Goal: Complete application form

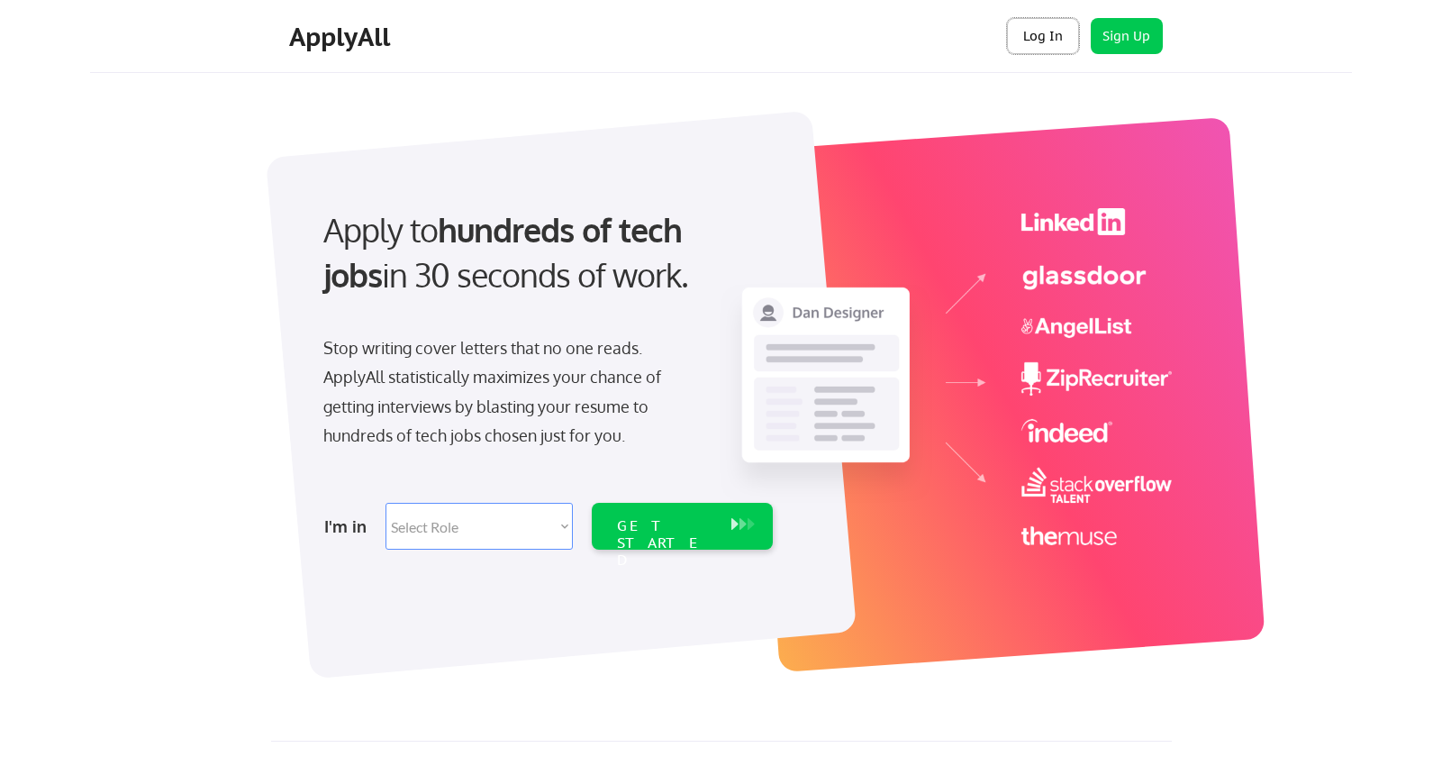
click at [1051, 32] on button "Log In" at bounding box center [1043, 36] width 72 height 36
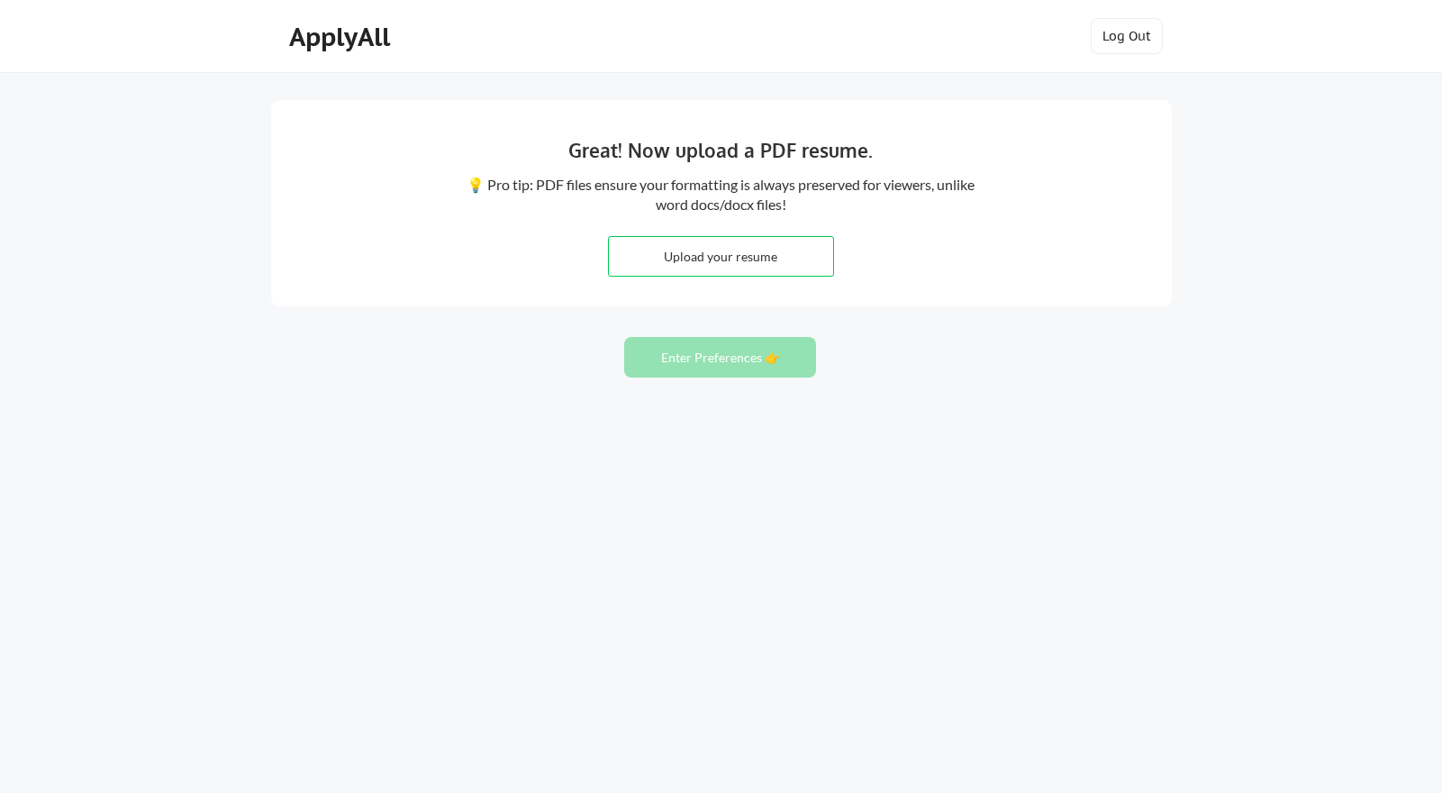
click at [713, 250] on input "file" at bounding box center [721, 256] width 224 height 39
type input "C:\fakepath\kalenThomasResume-seniorDesigner.pdf"
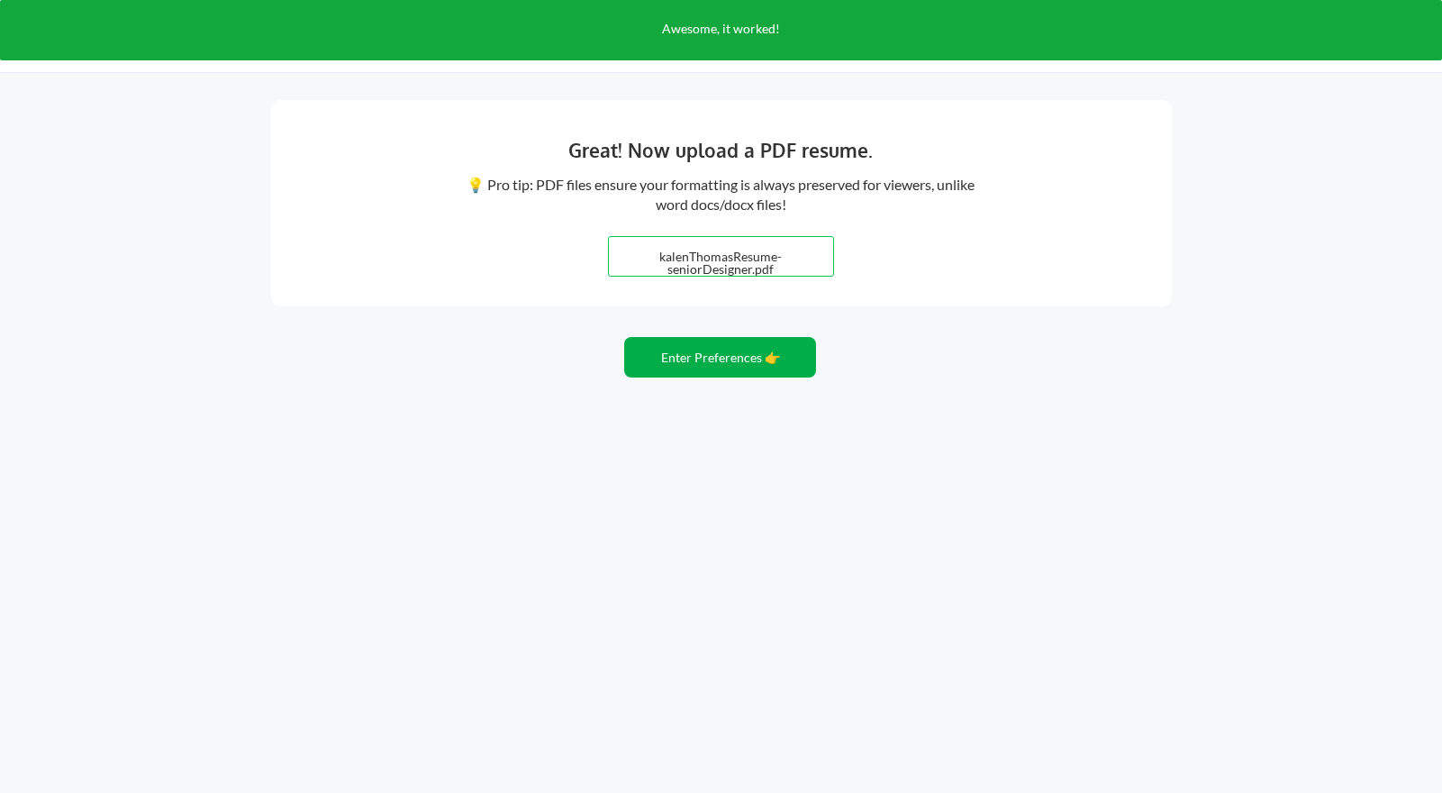
click at [712, 358] on button "Enter Preferences 👉" at bounding box center [720, 357] width 192 height 41
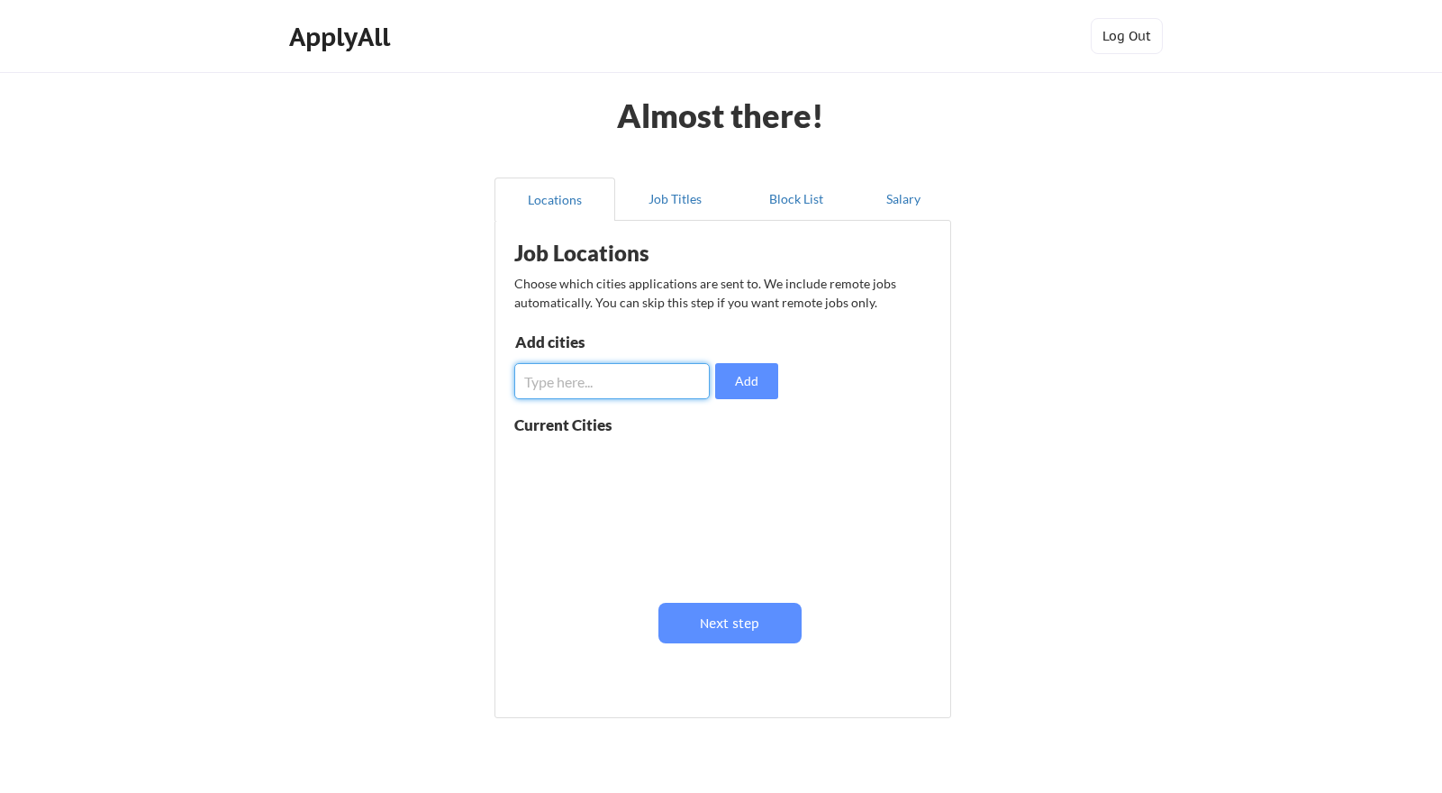
click at [658, 383] on input "input" at bounding box center [611, 381] width 195 height 36
type input "[GEOGRAPHIC_DATA]"
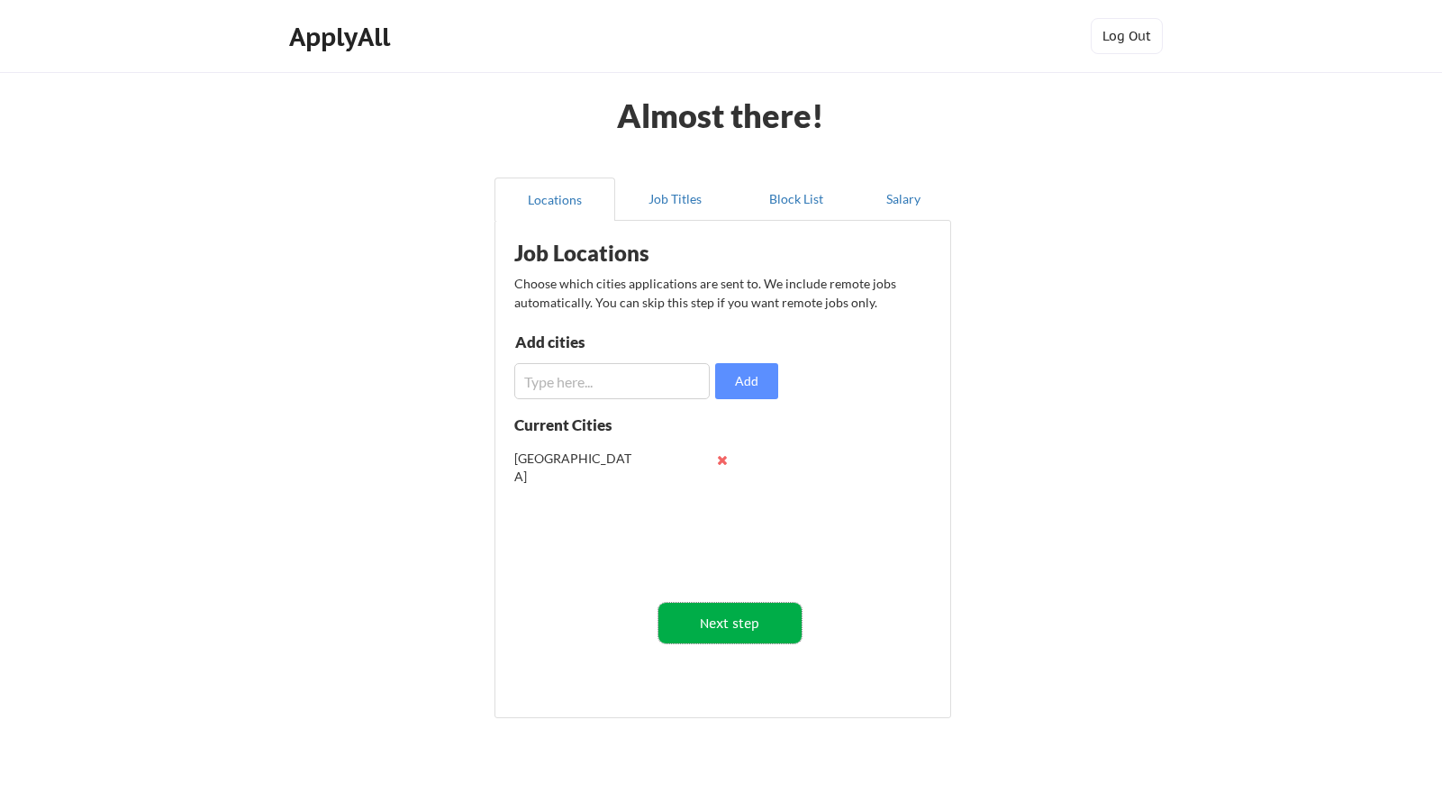
click at [746, 635] on button "Next step" at bounding box center [730, 623] width 143 height 41
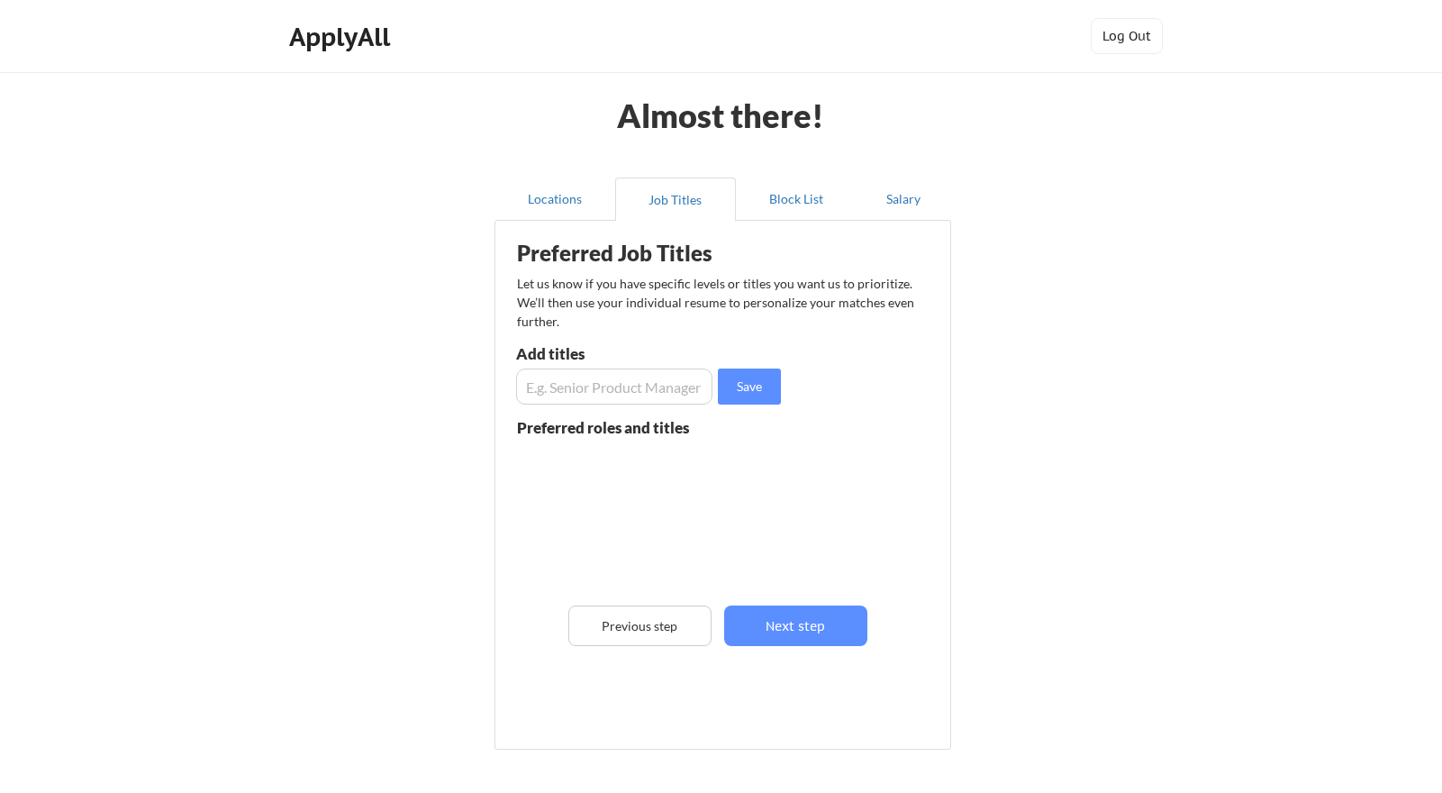
click at [650, 383] on input "input" at bounding box center [614, 386] width 196 height 36
type input "Motion Designer"
click at [754, 382] on button "Save" at bounding box center [749, 386] width 63 height 36
click at [637, 396] on input "input" at bounding box center [614, 386] width 196 height 36
type input "Graphic Designer"
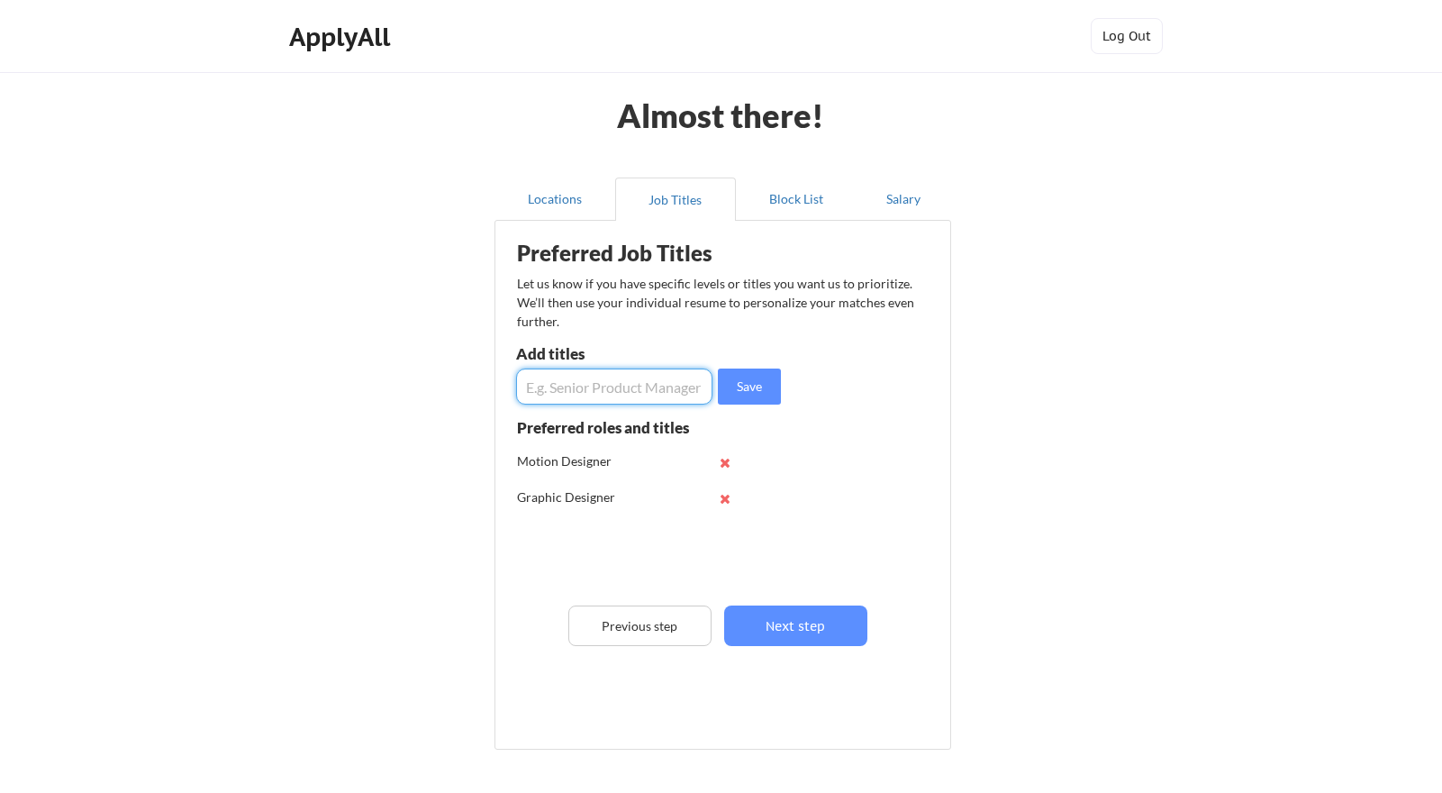
click at [644, 397] on input "input" at bounding box center [614, 386] width 196 height 36
type input "Digital Designer"
click at [624, 392] on input "input" at bounding box center [614, 386] width 196 height 36
type input "P"
type input "G"
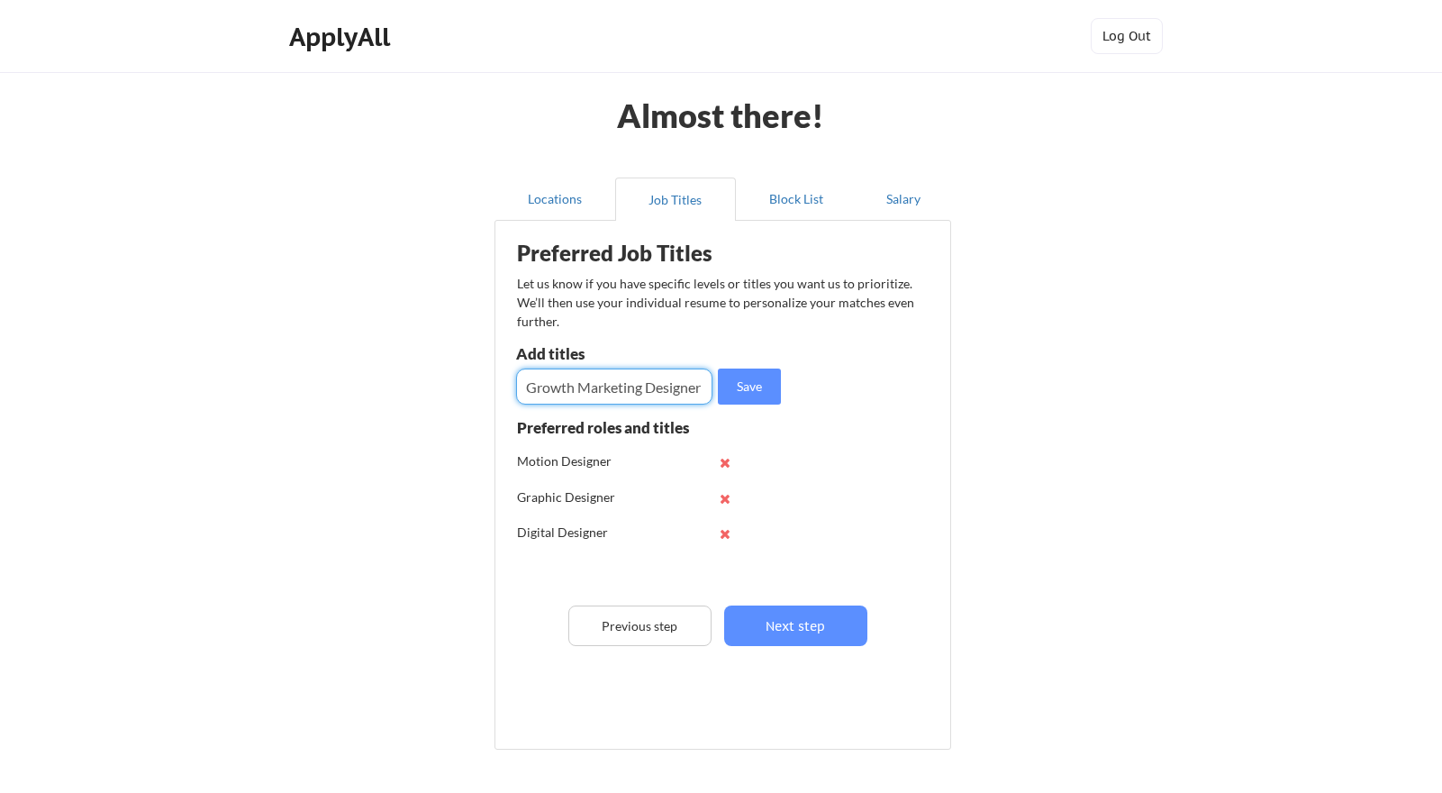
type input "Growth Marketing Designer"
click at [629, 394] on input "input" at bounding box center [614, 386] width 196 height 36
type input "Social Media Designer"
click at [606, 383] on input "input" at bounding box center [614, 386] width 196 height 36
type input "Senior Designer"
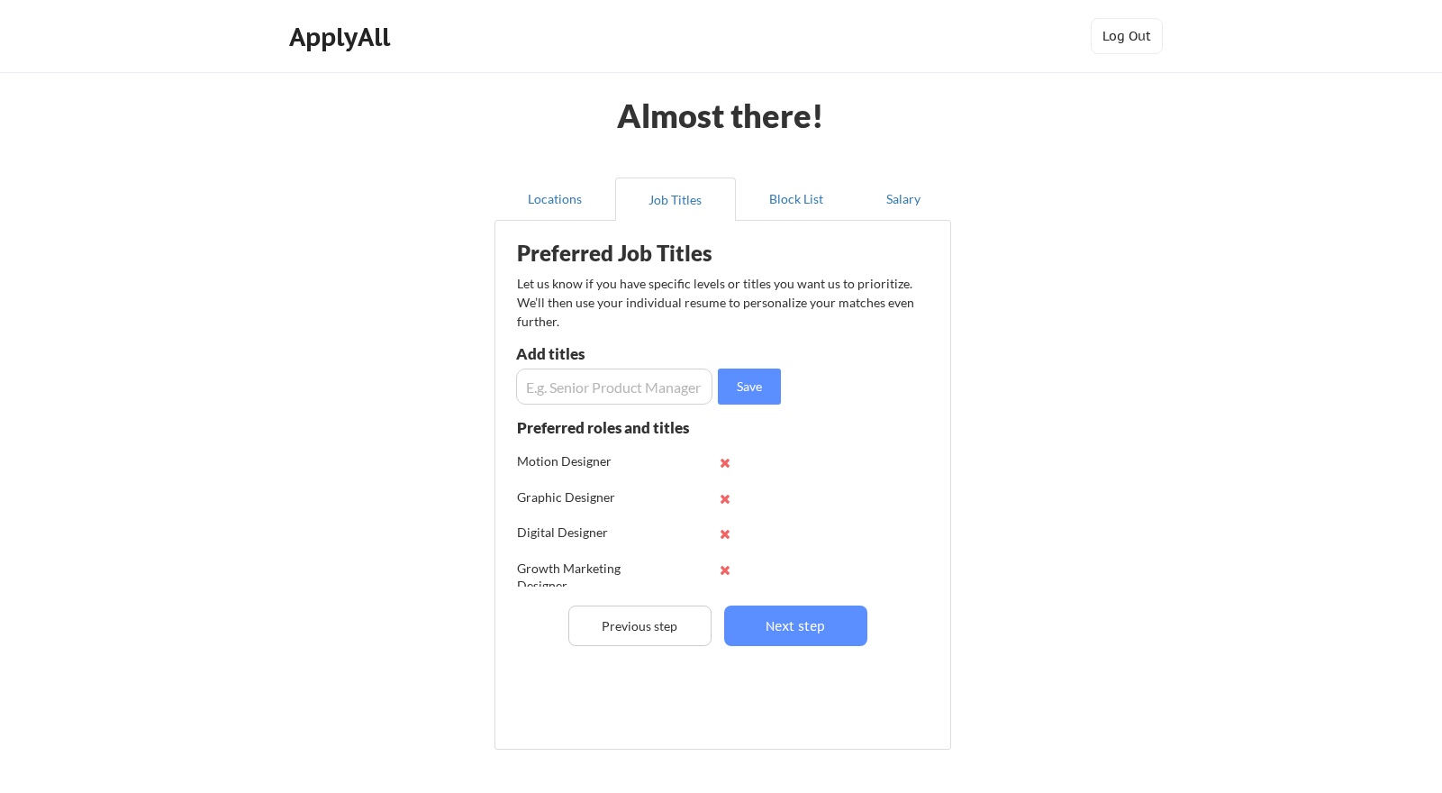
click at [614, 381] on input "input" at bounding box center [614, 386] width 196 height 36
type input "Social Video Editor"
click at [816, 619] on button "Next step" at bounding box center [795, 625] width 143 height 41
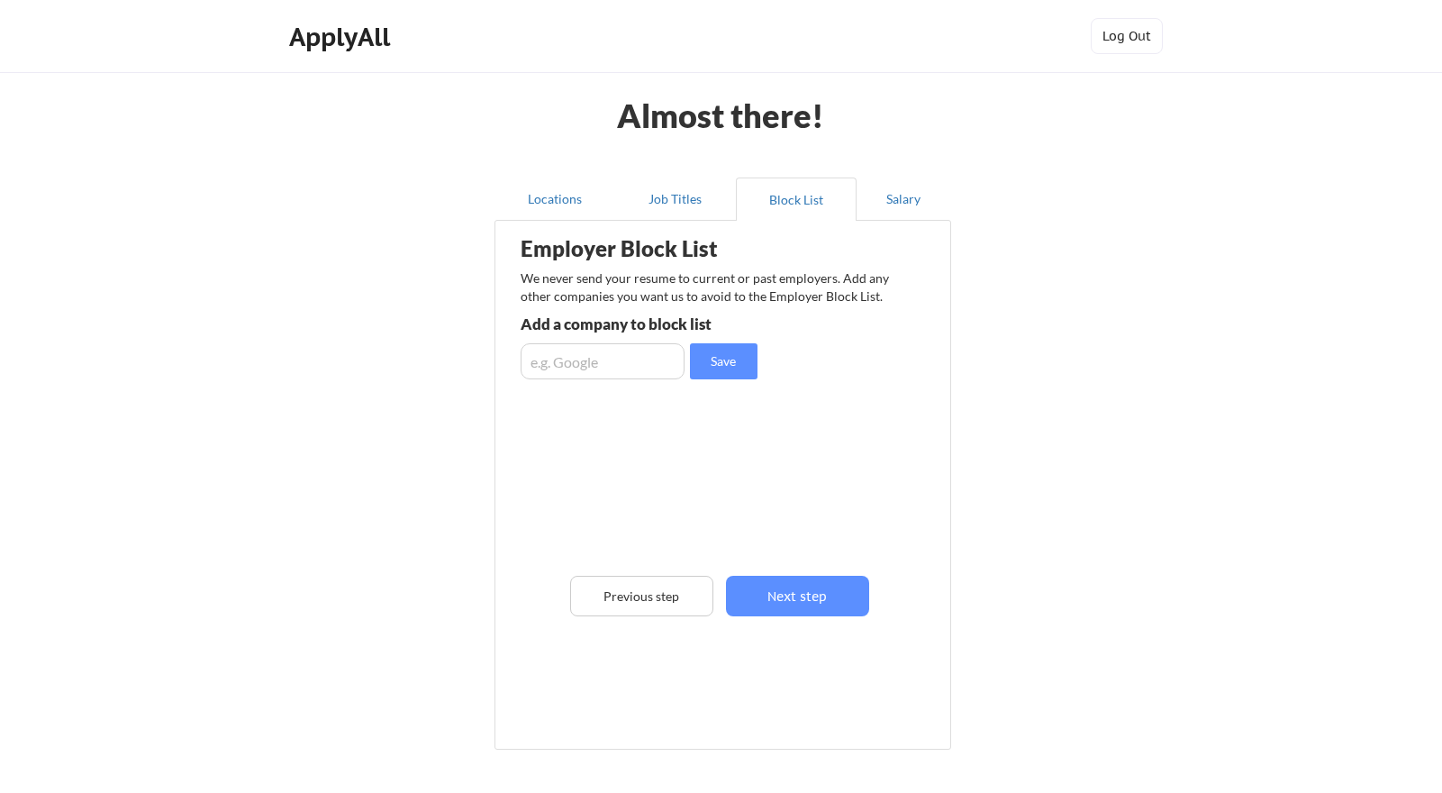
click at [627, 351] on input "input" at bounding box center [603, 361] width 164 height 36
click at [790, 589] on button "Next step" at bounding box center [797, 596] width 143 height 41
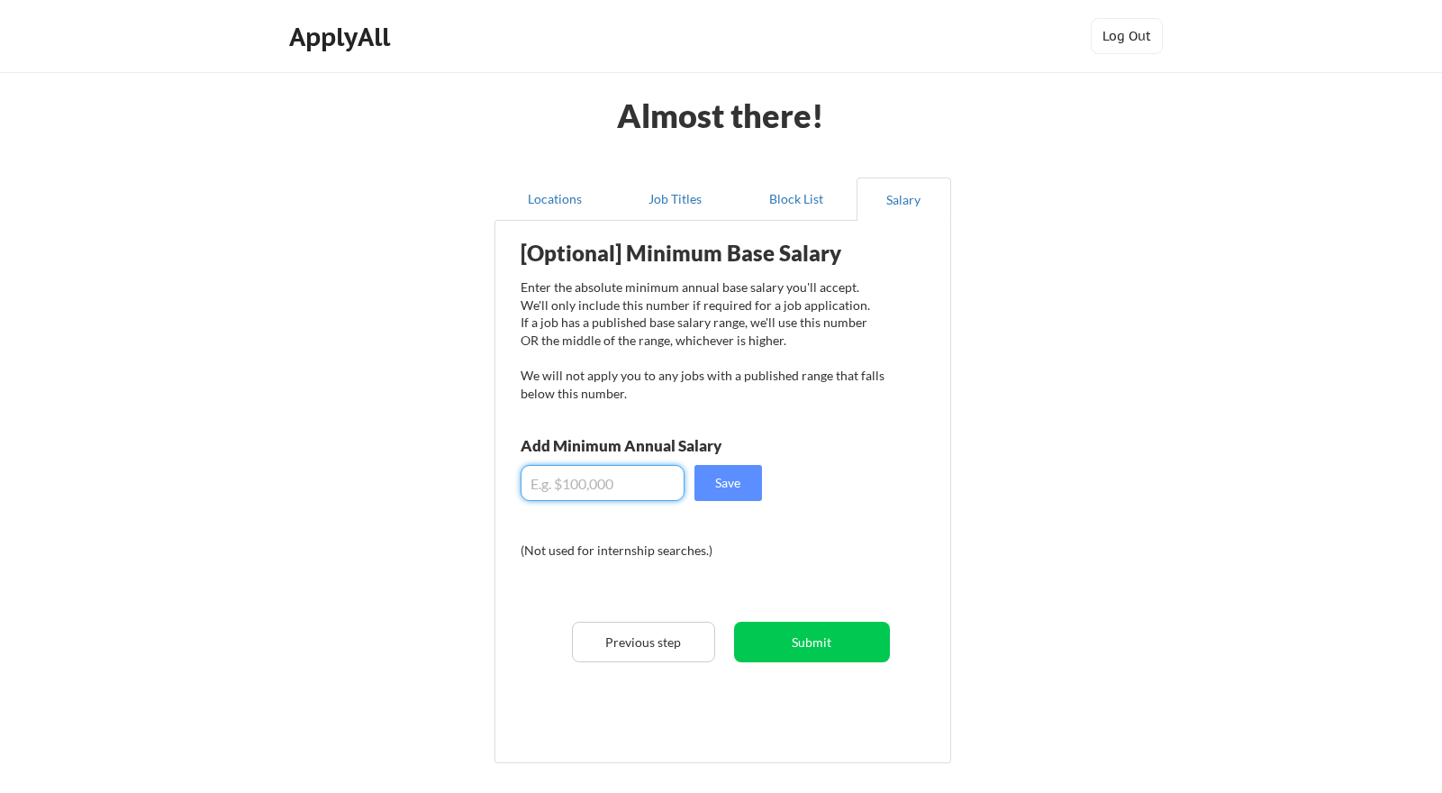
click at [595, 486] on input "input" at bounding box center [603, 483] width 164 height 36
click at [728, 482] on button "Save" at bounding box center [729, 483] width 68 height 36
click at [642, 489] on input "input" at bounding box center [603, 483] width 164 height 36
click at [553, 478] on input "input" at bounding box center [603, 483] width 164 height 36
type input "$80,000.00"
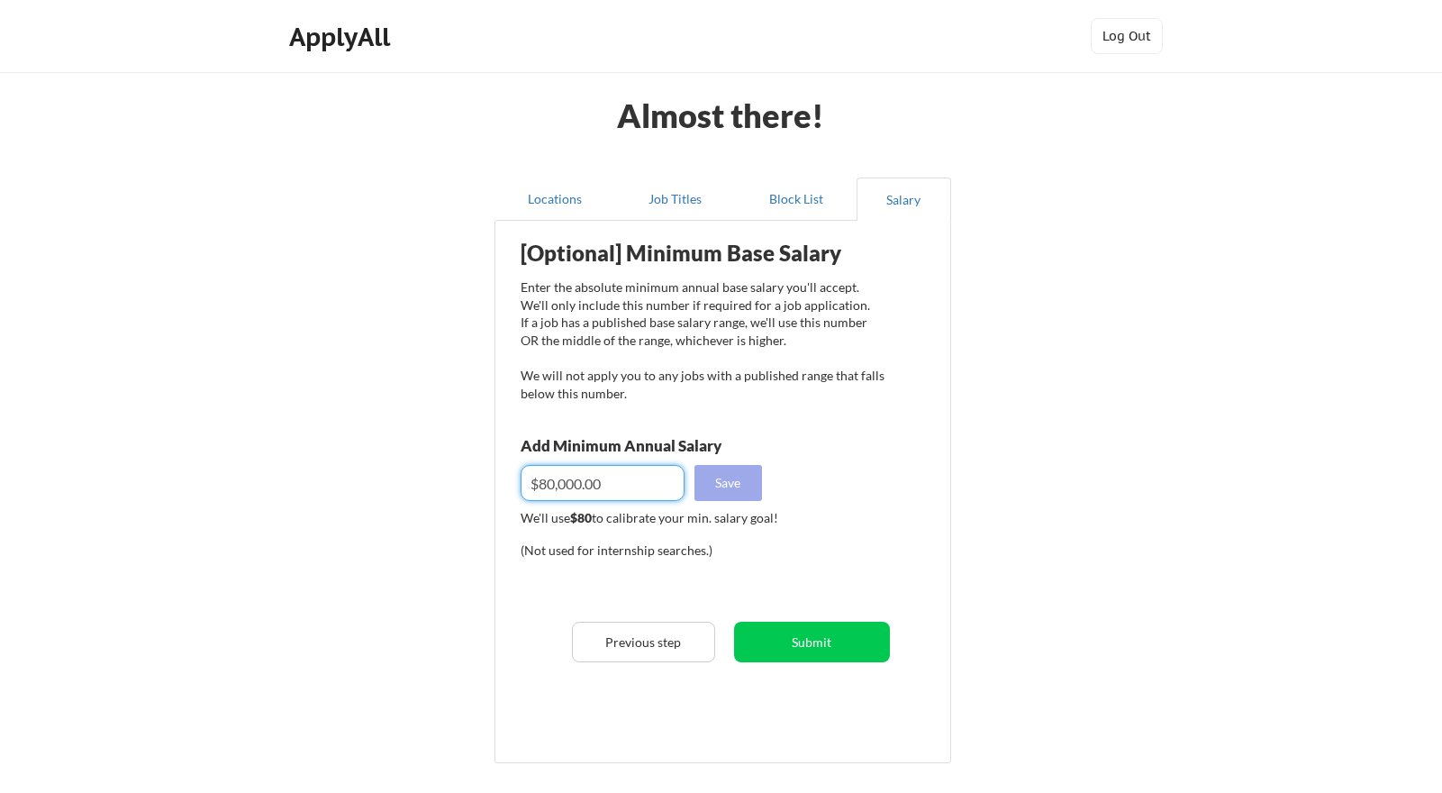
click at [738, 468] on button "Save" at bounding box center [729, 483] width 68 height 36
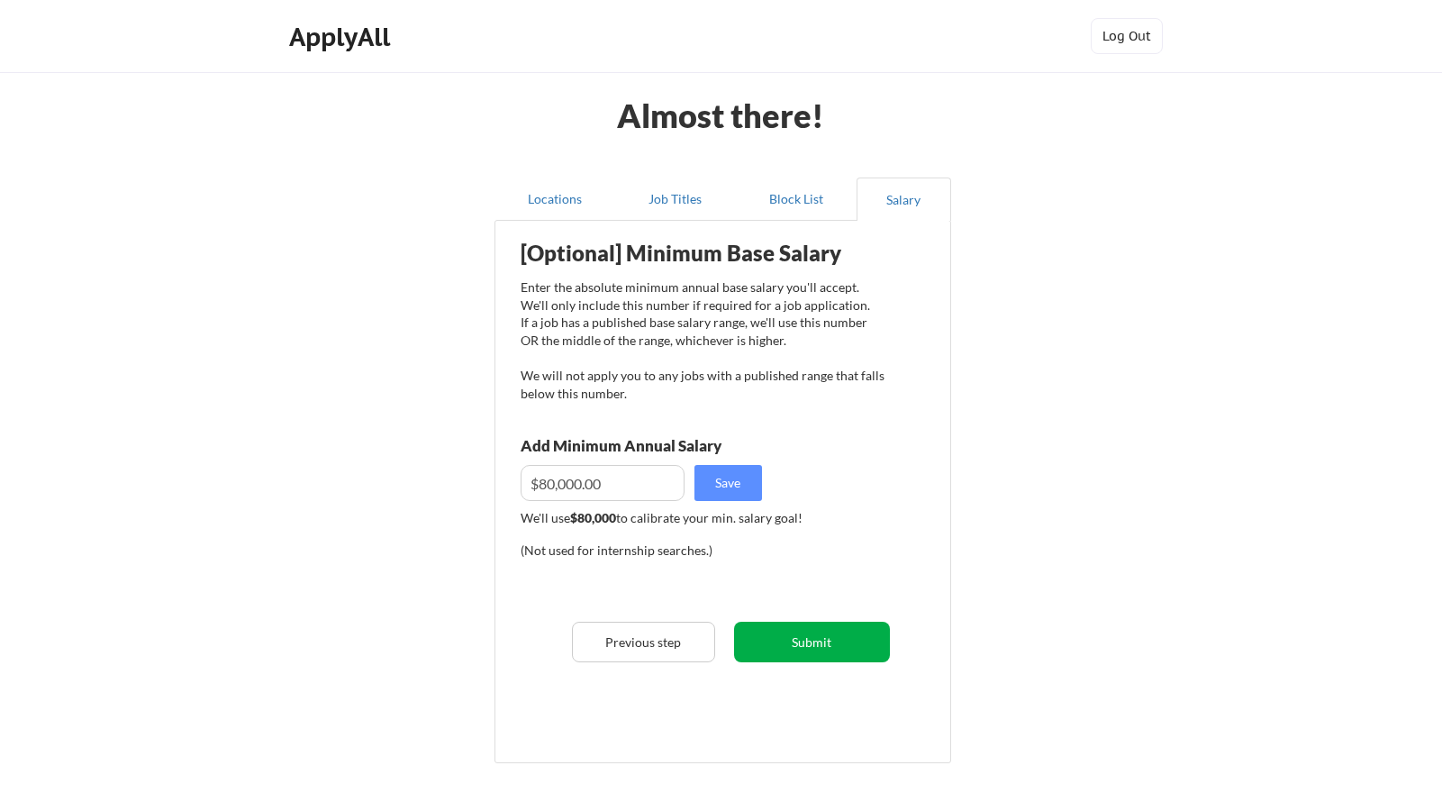
click at [813, 640] on button "Submit" at bounding box center [812, 642] width 156 height 41
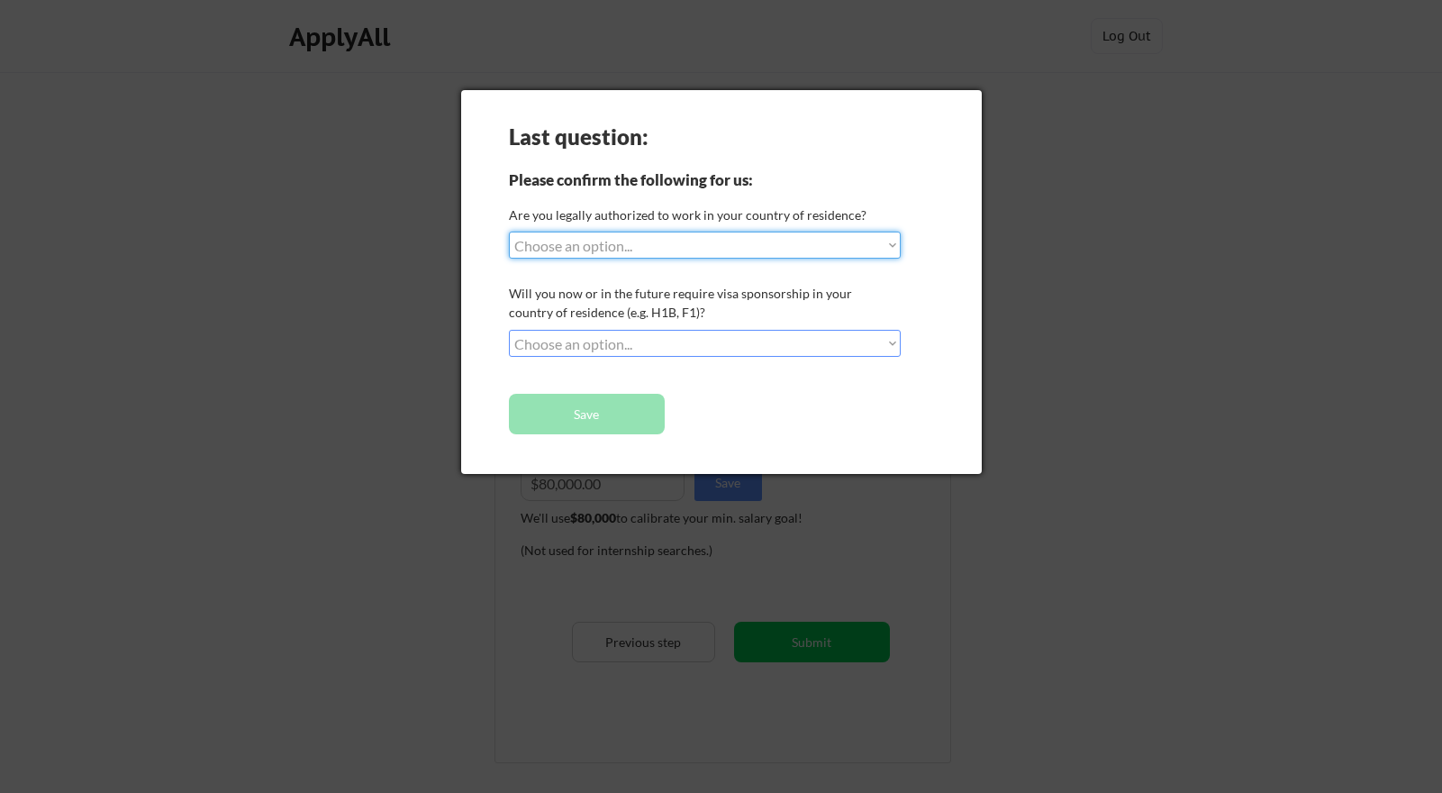
select select ""yes__i_am_a_us_citizen""
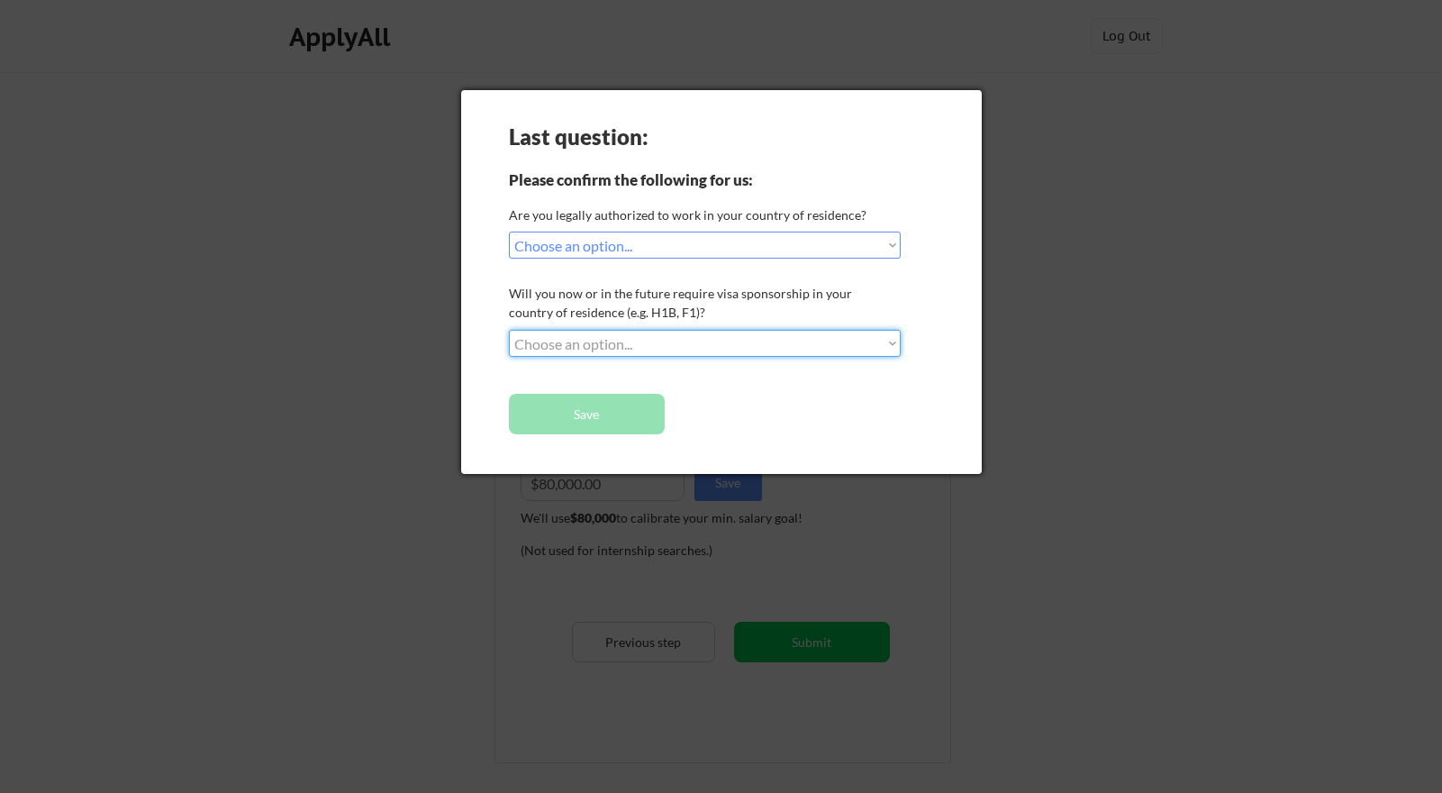
select select ""no__i_will_not_need_sponsorship""
click at [617, 406] on button "Save" at bounding box center [587, 414] width 156 height 41
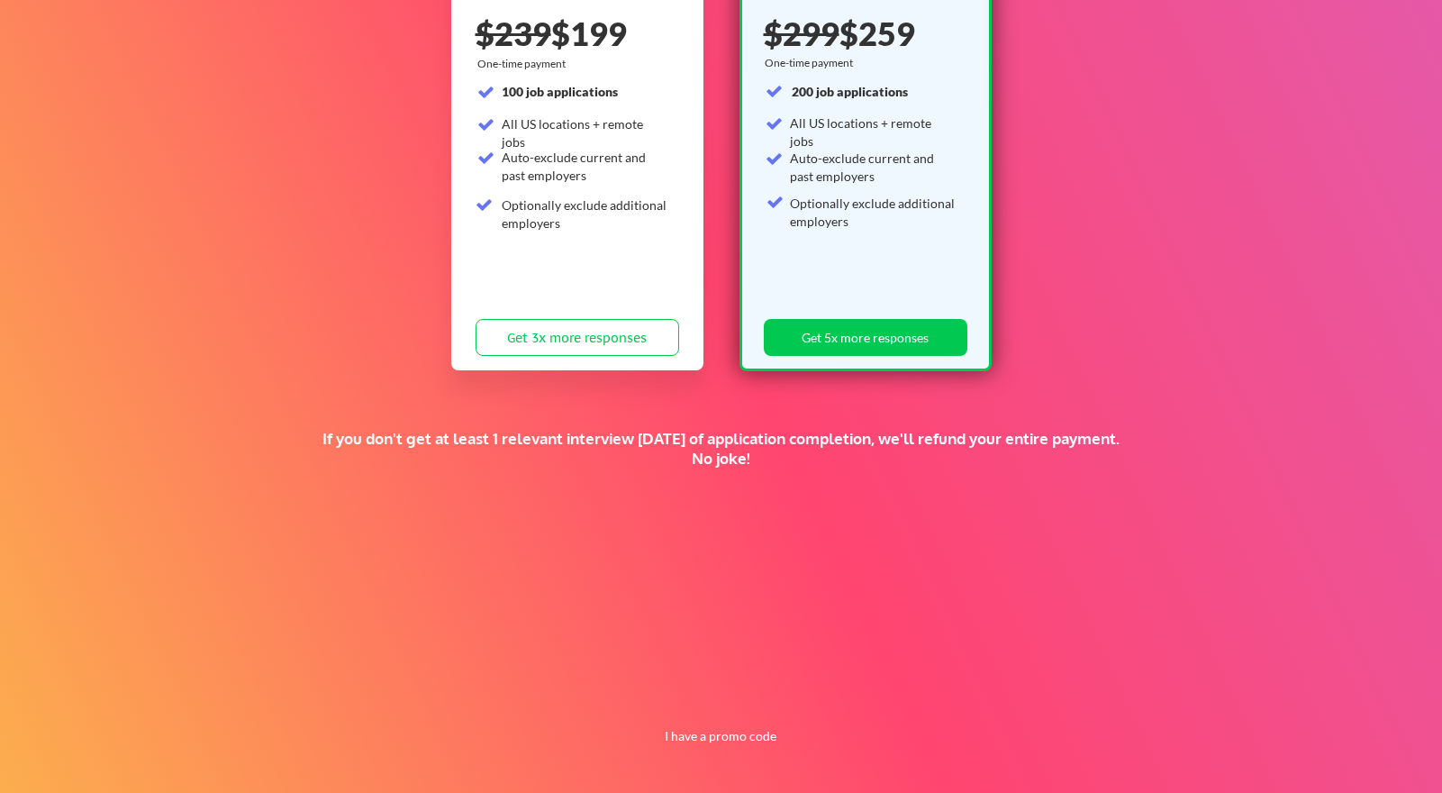
scroll to position [264, 0]
click at [384, 445] on div "If you don't get at least 1 relevant interview within 1 month of application co…" at bounding box center [721, 449] width 817 height 40
click at [742, 738] on button "I have a promo code" at bounding box center [720, 736] width 132 height 22
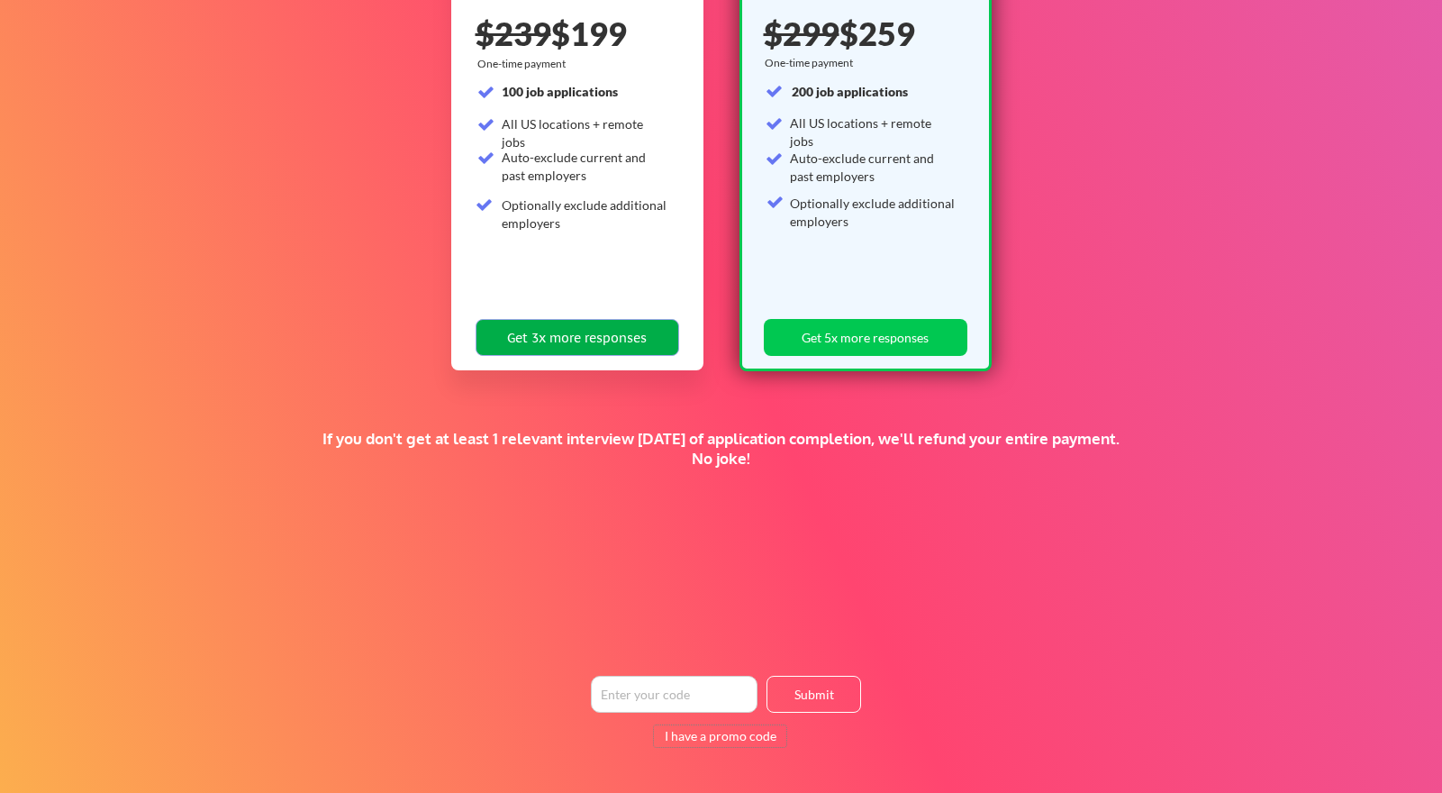
click at [573, 342] on button "Get 3x more responses" at bounding box center [578, 337] width 204 height 37
